Goal: Obtain resource: Download file/media

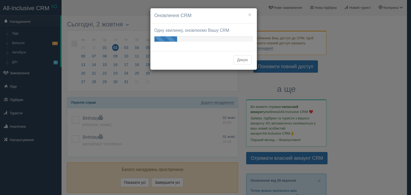
click at [243, 63] on button "Дякую" at bounding box center [242, 59] width 18 height 9
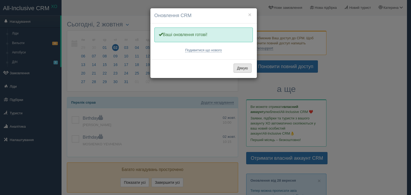
click at [236, 68] on button "Дякую" at bounding box center [242, 68] width 18 height 9
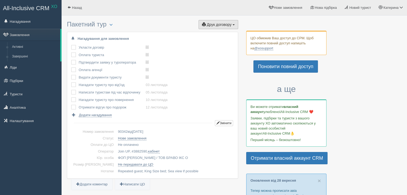
drag, startPoint x: 229, startPoint y: 24, endPoint x: 229, endPoint y: 21, distance: 3.0
click at [229, 21] on button "Друк договору Друк" at bounding box center [218, 24] width 40 height 9
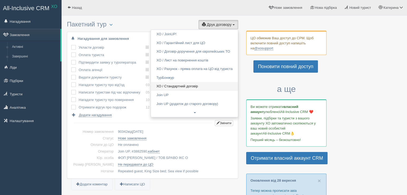
click at [179, 84] on link "ХО / Стандартний договір" at bounding box center [194, 86] width 87 height 9
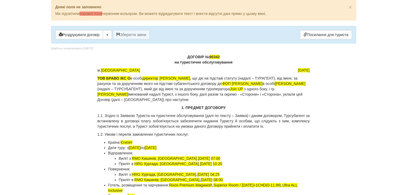
click at [298, 68] on span "[DATE]" at bounding box center [304, 70] width 12 height 4
click at [299, 69] on span "02.09.2025" at bounding box center [304, 70] width 12 height 4
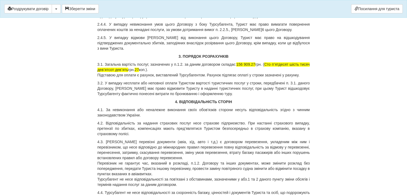
scroll to position [722, 0]
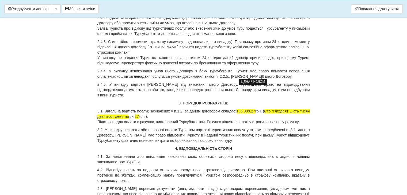
drag, startPoint x: 262, startPoint y: 90, endPoint x: 262, endPoint y: 88, distance: 2.7
click at [255, 109] on span "156 909.27" at bounding box center [245, 111] width 19 height 4
click at [287, 109] on span "Сто пʼятдесят шість тисяч девʼятсот девʼять" at bounding box center [203, 114] width 212 height 10
click at [300, 86] on div "ДОГОВІР № 90342 на туристичне обслуговування м. Київ 02.10.2025 ТОВ БРАВО ІКС О…" at bounding box center [203, 171] width 212 height 1722
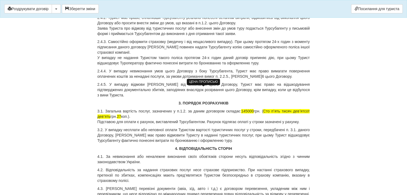
drag, startPoint x: 269, startPoint y: 89, endPoint x: 272, endPoint y: 89, distance: 2.9
click at [270, 109] on span "Сто пʼять тисяч девʼятсот девʼять" at bounding box center [203, 114] width 212 height 10
drag, startPoint x: 128, startPoint y: 94, endPoint x: 101, endPoint y: 94, distance: 27.5
click at [101, 109] on p "3.1. Загальна вартість послуг, зазначених у п.1.2. за даним договором складає: …" at bounding box center [203, 117] width 212 height 16
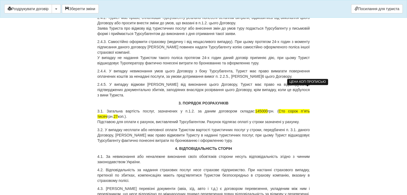
click at [118, 114] on span "27" at bounding box center [115, 116] width 4 height 4
click at [256, 122] on div "ДОГОВІР № 90342 на туристичне обслуговування м. Київ 02.10.2025 ТОВ БРАВО ІКС О…" at bounding box center [203, 171] width 212 height 1722
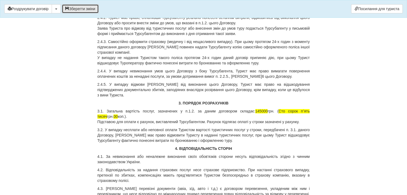
click at [84, 5] on button "Зберегти зміни" at bounding box center [80, 8] width 37 height 9
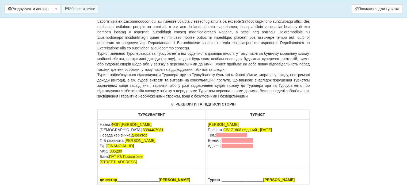
scroll to position [1568, 0]
click at [58, 8] on button "button" at bounding box center [56, 8] width 9 height 9
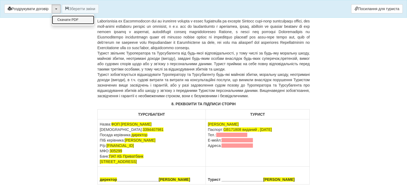
click at [67, 18] on link "Скачати PDF" at bounding box center [73, 20] width 42 height 9
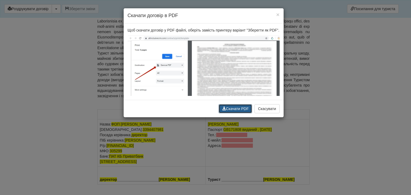
click at [235, 105] on button "Скачати PDF" at bounding box center [234, 108] width 33 height 9
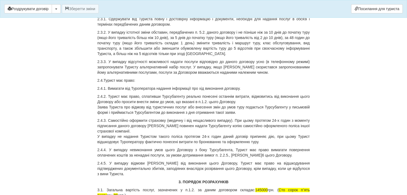
scroll to position [748, 0]
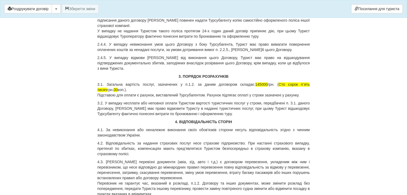
click at [131, 82] on p "3.1. Загальна вартість послуг, зазначених у п.1.2. за даним договором складає: …" at bounding box center [203, 90] width 212 height 16
click at [96, 72] on div "× Деякі поля не заповнено Ми підсвітили порожні поля червоним кольором. Ви може…" at bounding box center [203, 142] width 313 height 1780
click at [98, 82] on p "3.1. Загальна вартість послуг, зазначених у п.1.2. за даним договором складає: …" at bounding box center [203, 90] width 212 height 16
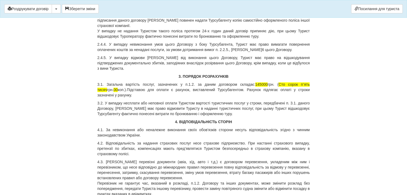
click at [128, 82] on p "3.1. Загальна вартість послуг, зазначених у п.1.2. за даним договором складає: …" at bounding box center [203, 90] width 212 height 16
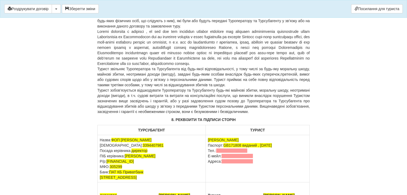
scroll to position [1574, 0]
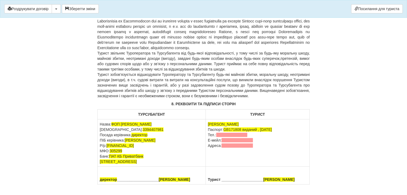
drag, startPoint x: 218, startPoint y: 118, endPoint x: 268, endPoint y: 133, distance: 52.3
click at [268, 133] on td "YEHOROV MARK Паспорт: GB171808 виданий , 15.09.2021 Тел.: Е-мейл: Адреса:" at bounding box center [257, 142] width 104 height 47
click at [292, 119] on td "YEHOROV MARK Паспорт: GB171808 виданий , 15.09.2021" at bounding box center [257, 142] width 104 height 47
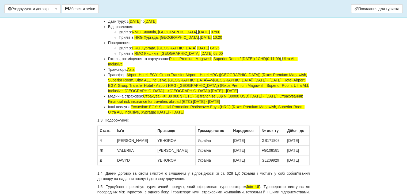
scroll to position [0, 0]
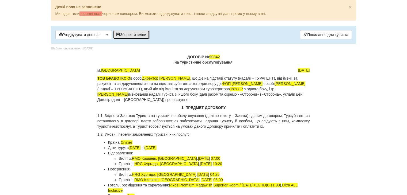
click at [138, 33] on button "Зберегти зміни" at bounding box center [131, 34] width 37 height 9
click at [109, 34] on button "button" at bounding box center [107, 34] width 9 height 9
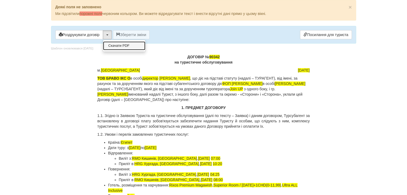
click at [109, 49] on link "Скачати PDF" at bounding box center [124, 45] width 42 height 9
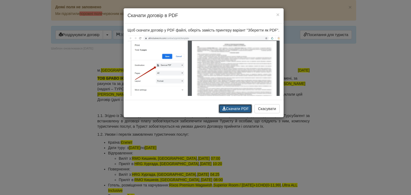
click at [241, 109] on button "Скачати PDF" at bounding box center [234, 108] width 33 height 9
